Goal: Task Accomplishment & Management: Complete application form

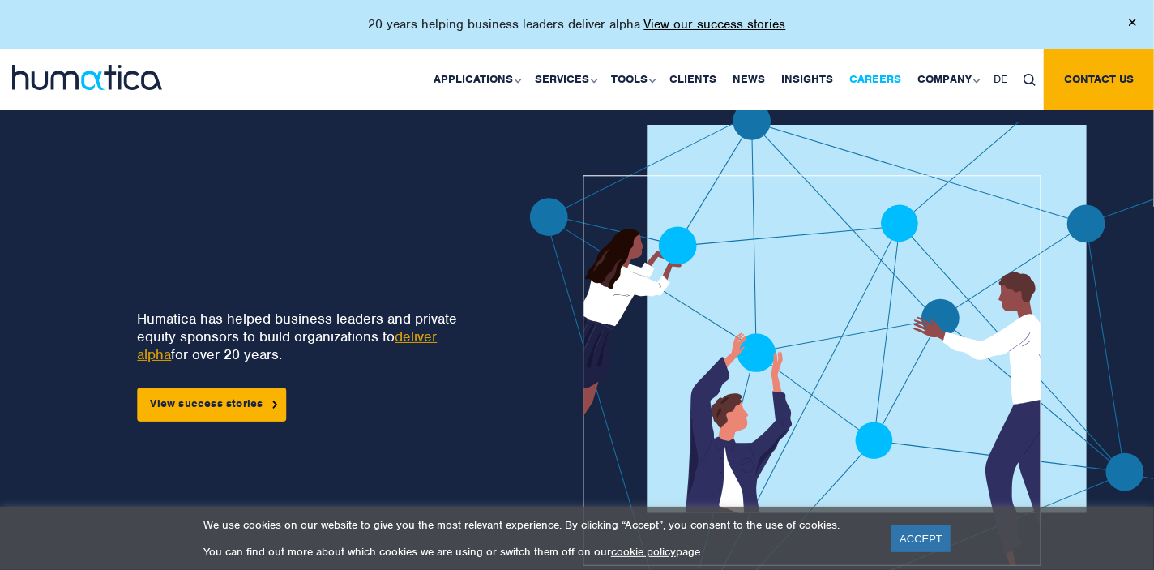
click at [857, 75] on link "Careers" at bounding box center [875, 80] width 68 height 62
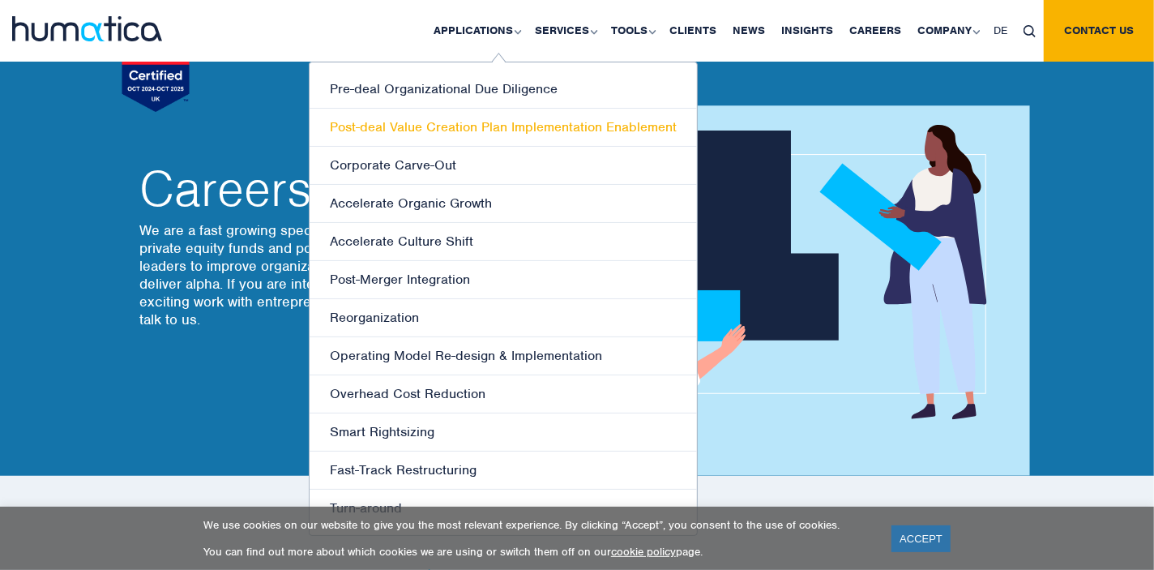
scroll to position [129, 0]
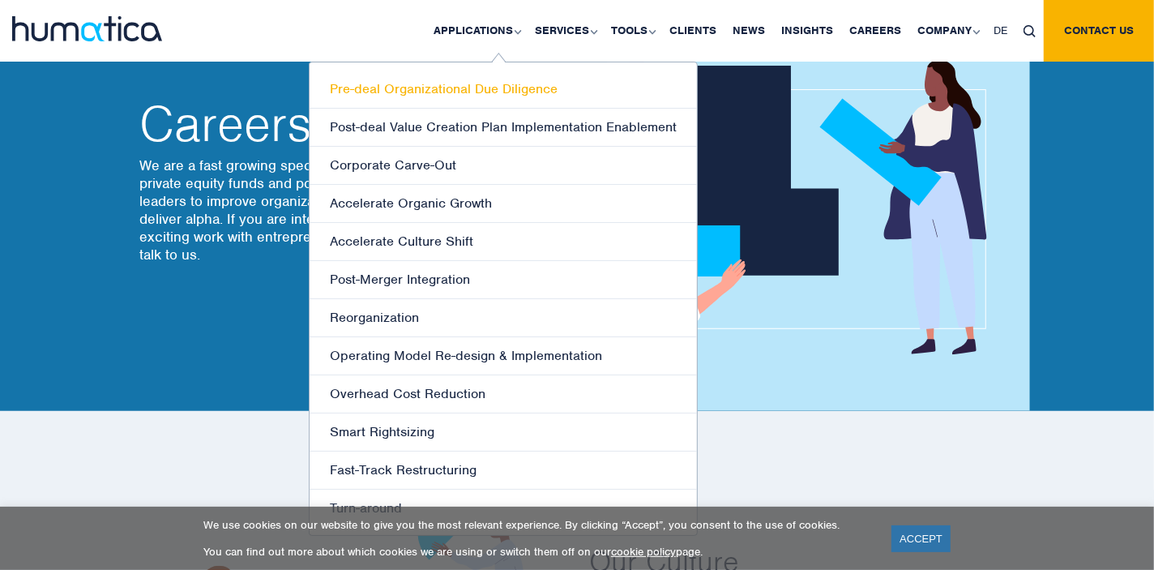
click at [512, 78] on link "Pre-deal Organizational Due Diligence" at bounding box center [503, 90] width 387 height 38
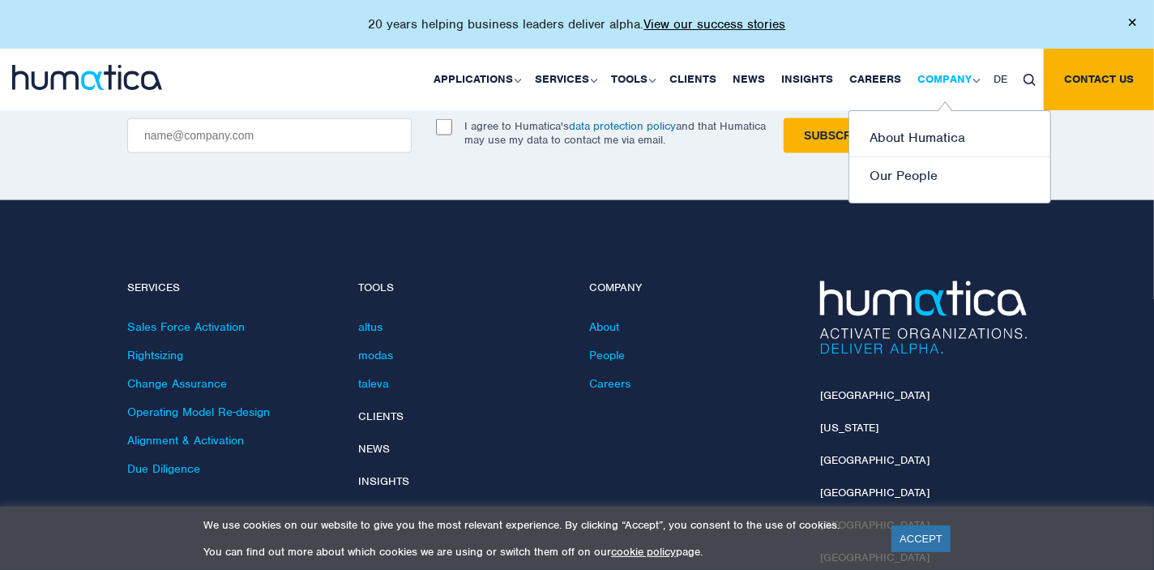
scroll to position [1498, 0]
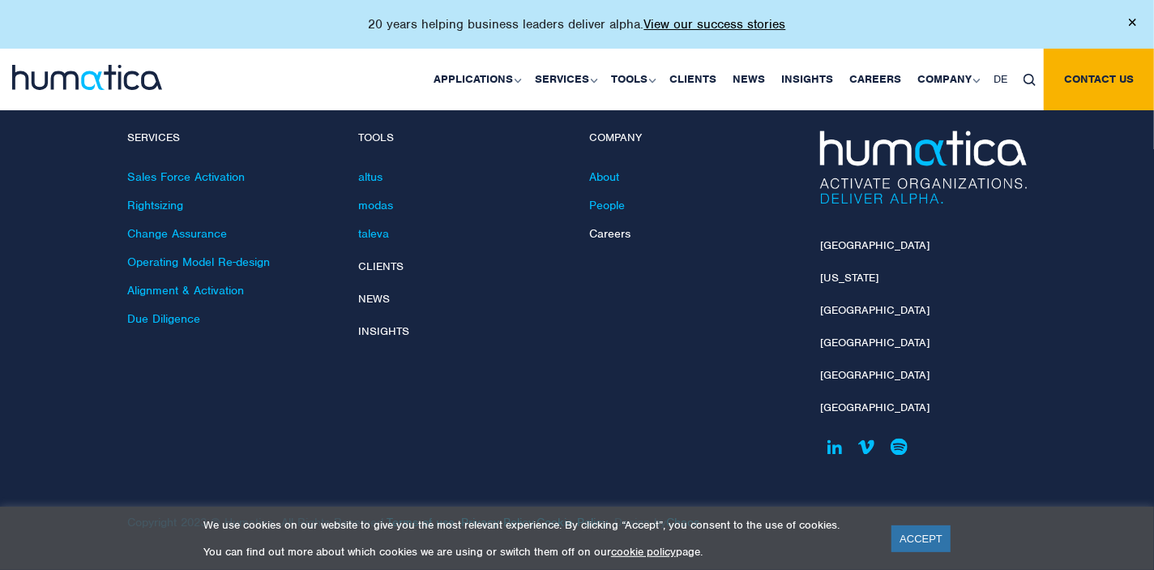
click at [616, 230] on link "Careers" at bounding box center [609, 233] width 41 height 15
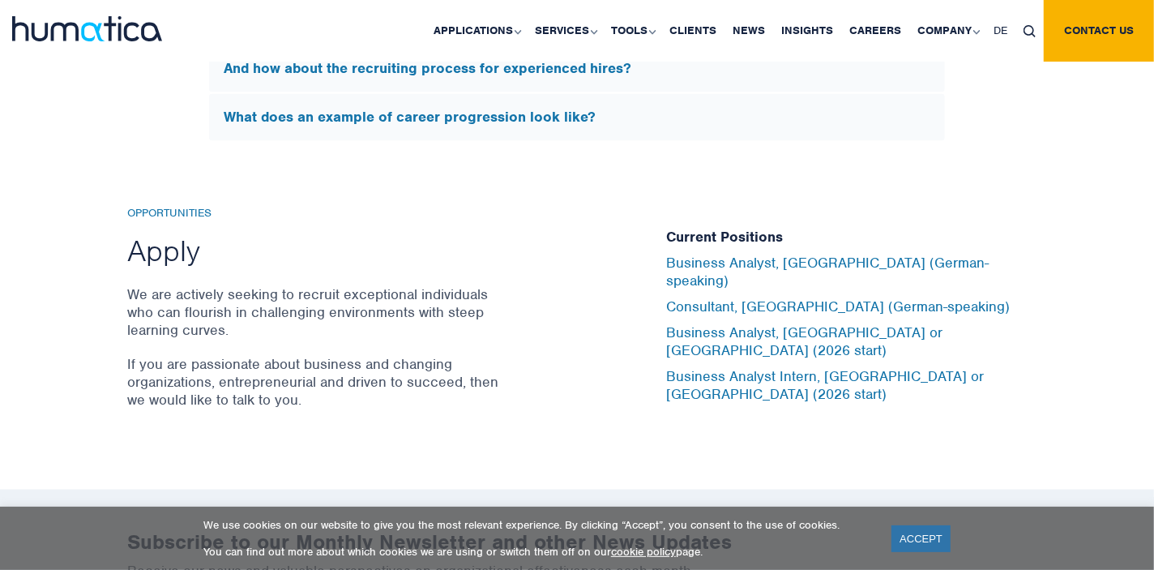
scroll to position [5380, 0]
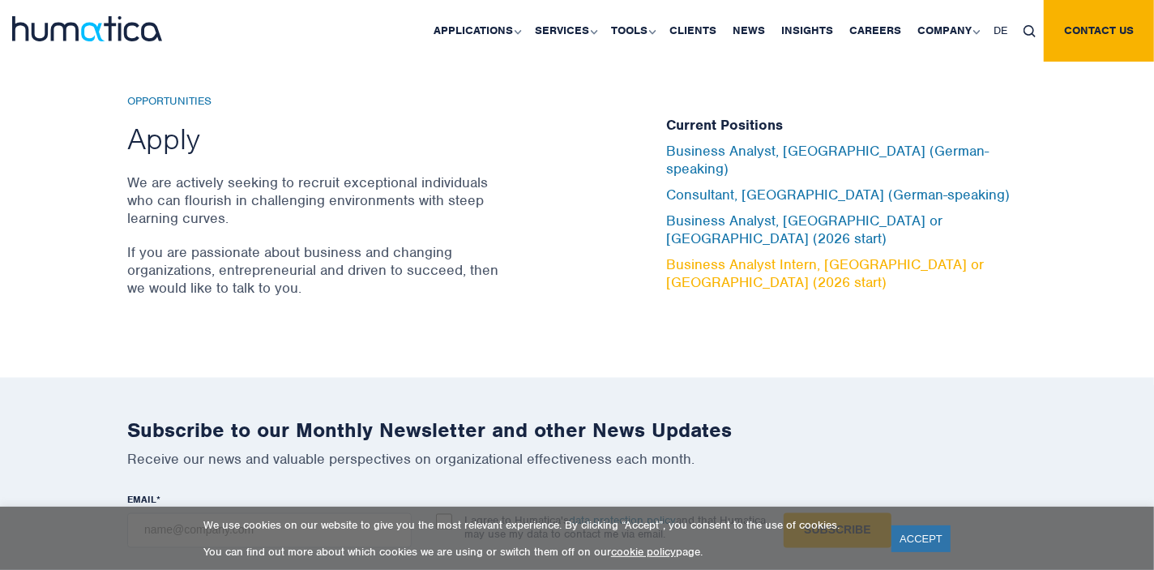
click at [699, 255] on link "Business Analyst Intern, London or Munich (2026 start)" at bounding box center [825, 273] width 318 height 36
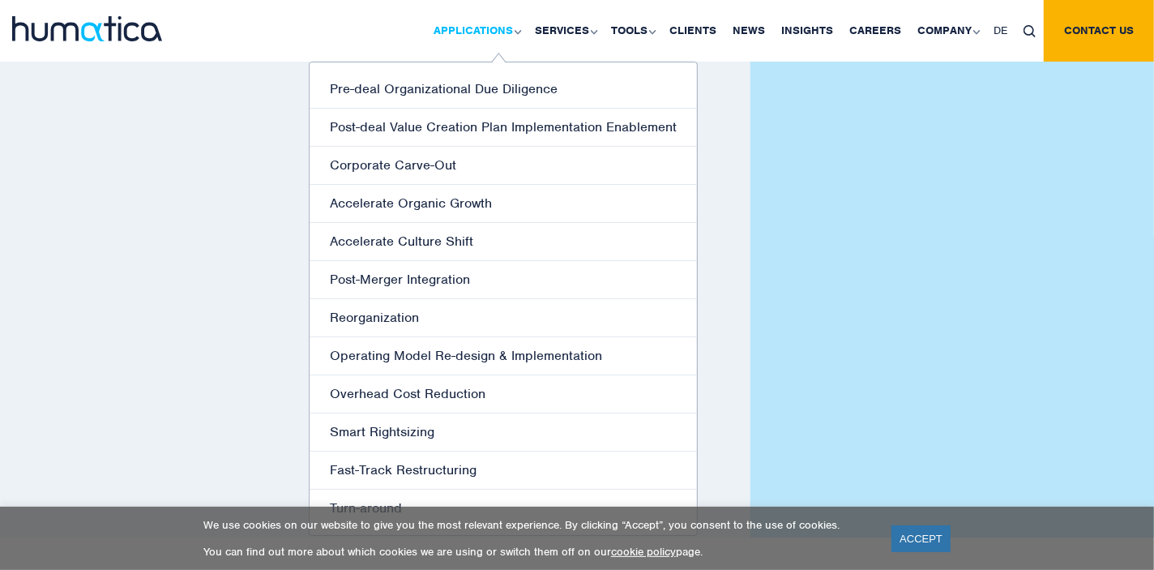
scroll to position [3824, 0]
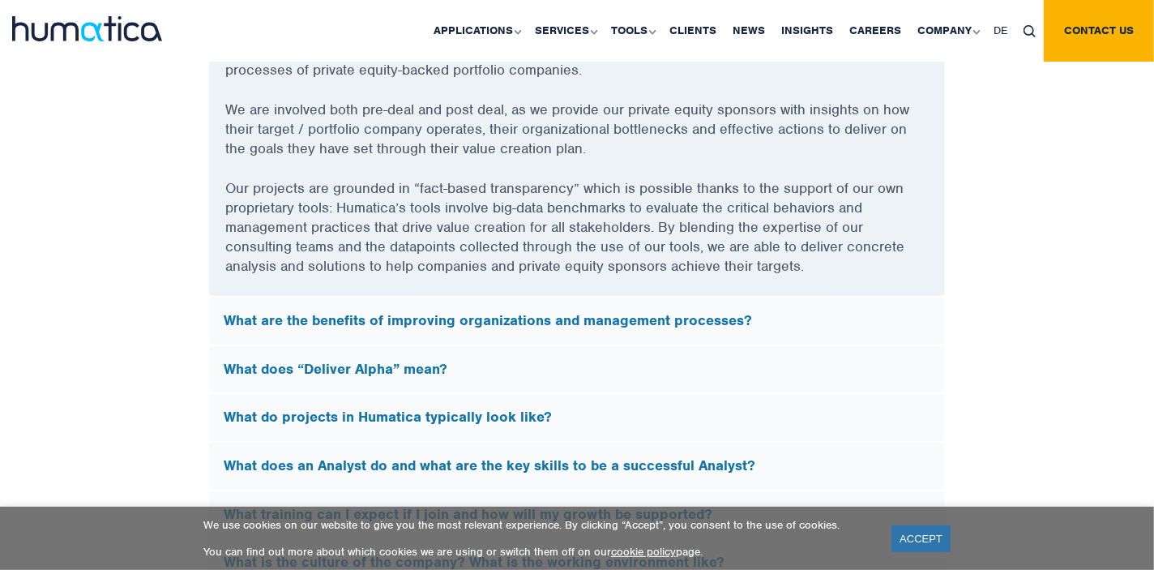
scroll to position [3824, 0]
